Goal: Browse casually: Explore the website without a specific task or goal

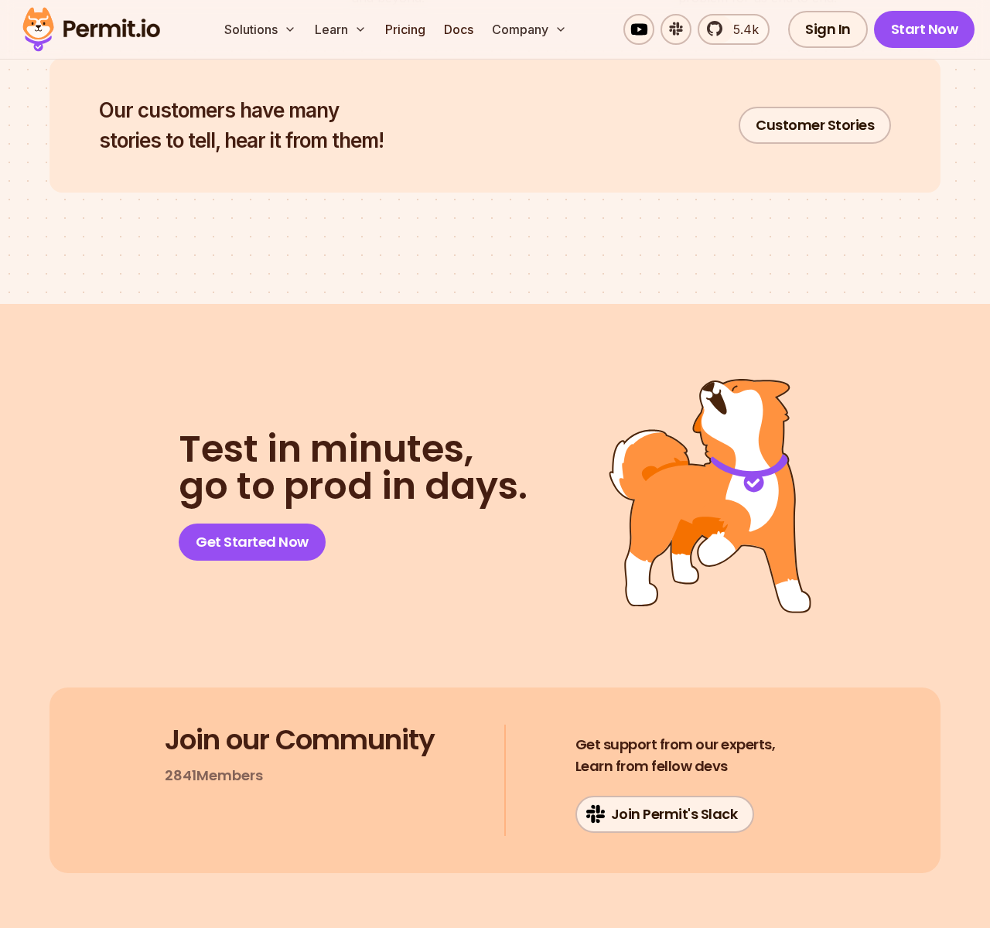
scroll to position [7647, 0]
